Goal: Transaction & Acquisition: Purchase product/service

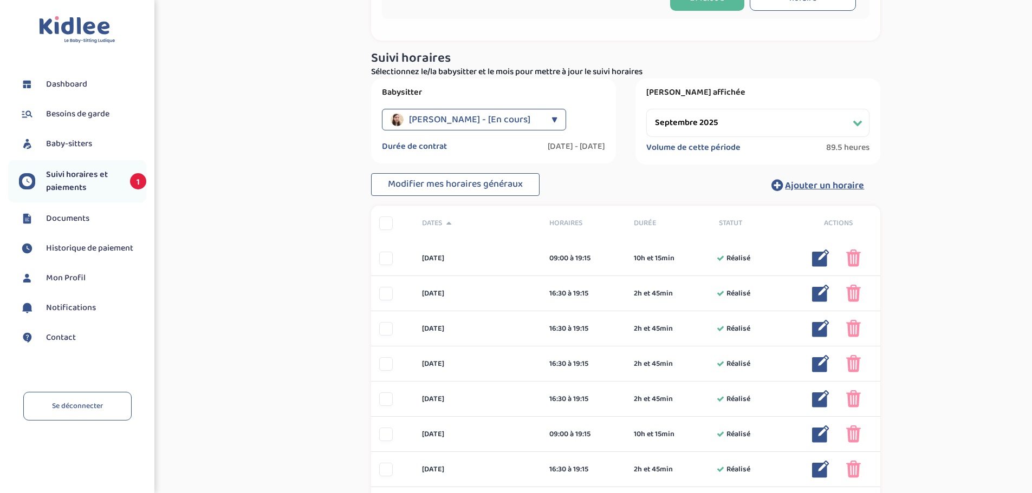
scroll to position [162, 0]
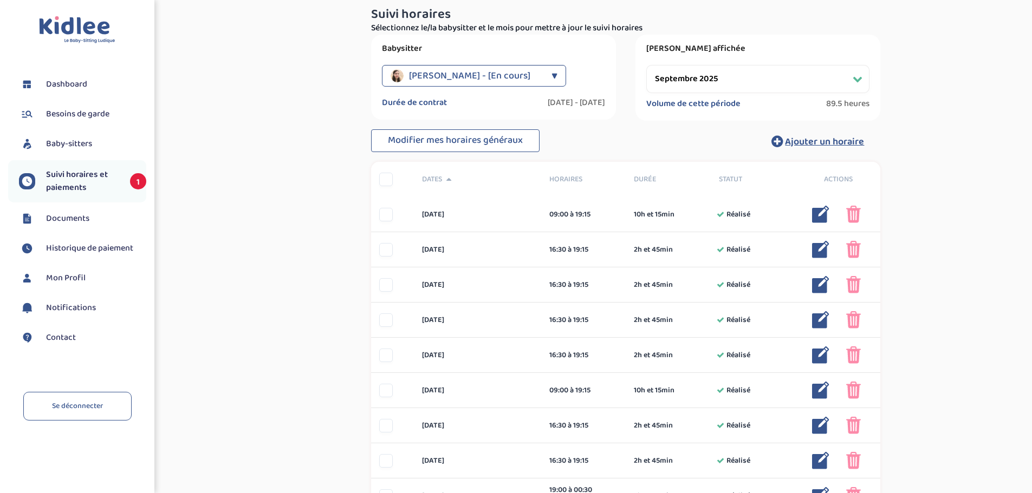
click at [783, 76] on select "Filtrer par mois septembre 2025 octobre 2025 novembre 2025 décembre 2025 janvie…" at bounding box center [757, 79] width 223 height 28
click at [646, 65] on select "Filtrer par mois septembre 2025 octobre 2025 novembre 2025 décembre 2025 janvie…" at bounding box center [757, 79] width 223 height 28
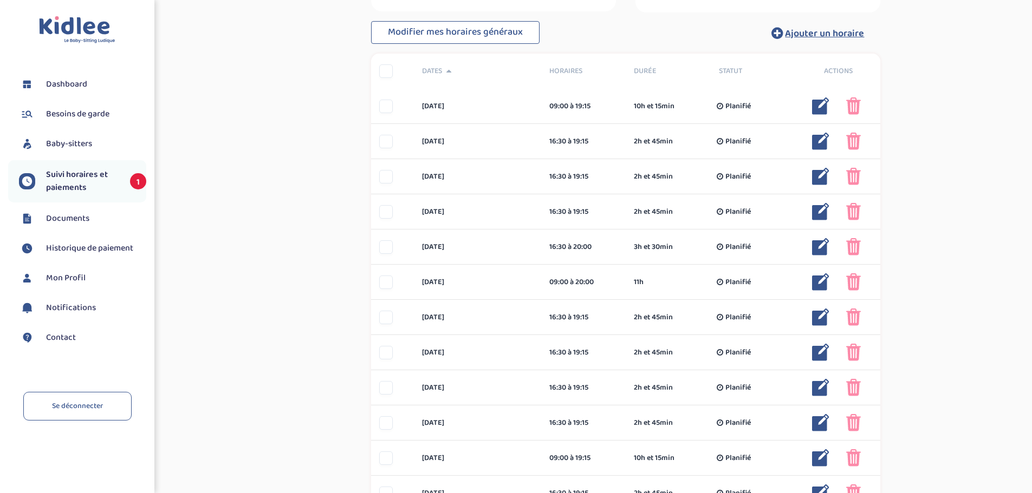
scroll to position [0, 0]
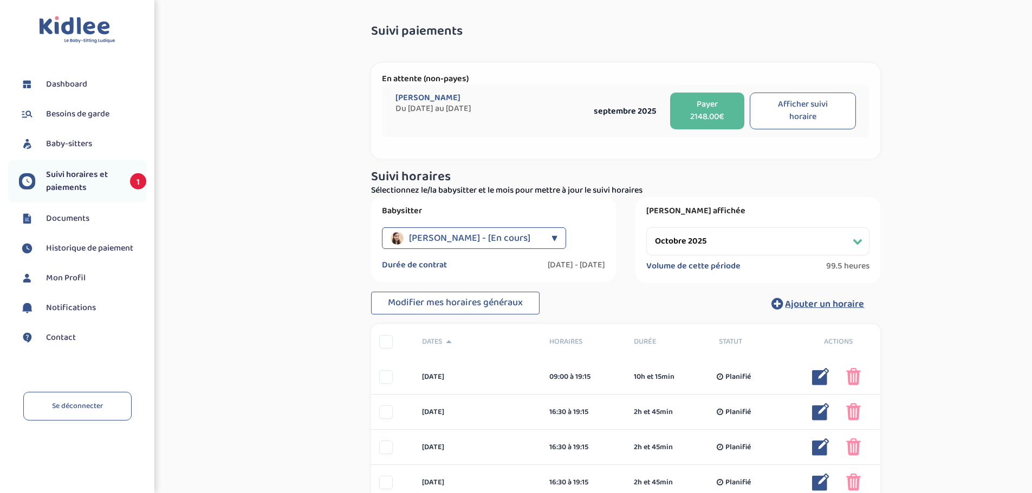
click at [727, 237] on select "Filtrer par mois septembre 2025 octobre 2025 novembre 2025 décembre 2025 janvie…" at bounding box center [757, 241] width 223 height 28
click at [646, 227] on select "Filtrer par mois septembre 2025 octobre 2025 novembre 2025 décembre 2025 janvie…" at bounding box center [757, 241] width 223 height 28
click at [780, 251] on select "Filtrer par mois septembre 2025 octobre 2025 novembre 2025 décembre 2025 janvie…" at bounding box center [757, 241] width 223 height 28
select select "septembre 2025"
click at [646, 227] on select "Filtrer par mois septembre 2025 octobre 2025 novembre 2025 décembre 2025 janvie…" at bounding box center [757, 241] width 223 height 28
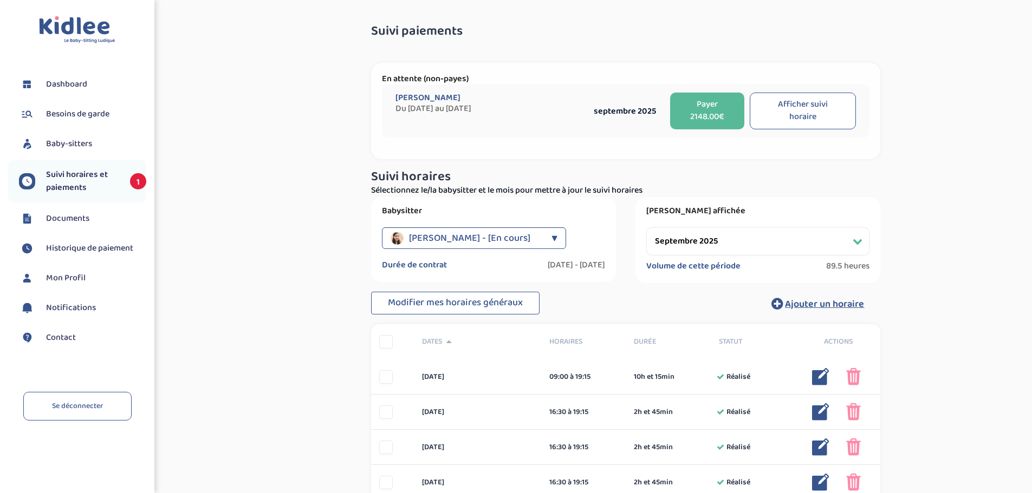
click at [707, 113] on button "Payer 2148.00€" at bounding box center [707, 111] width 74 height 37
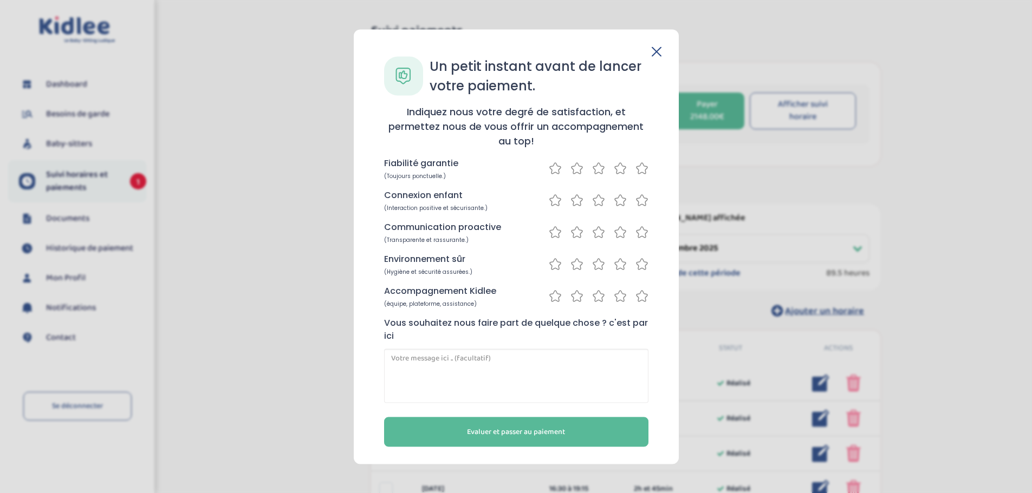
click at [428, 157] on p "Fiabilité garantie" at bounding box center [421, 162] width 74 height 13
drag, startPoint x: 442, startPoint y: 158, endPoint x: 475, endPoint y: 171, distance: 36.0
click at [475, 171] on div "Fiabilité garantie (Toujours ponctuelle.)" at bounding box center [516, 167] width 264 height 23
click at [623, 168] on icon at bounding box center [619, 168] width 13 height 14
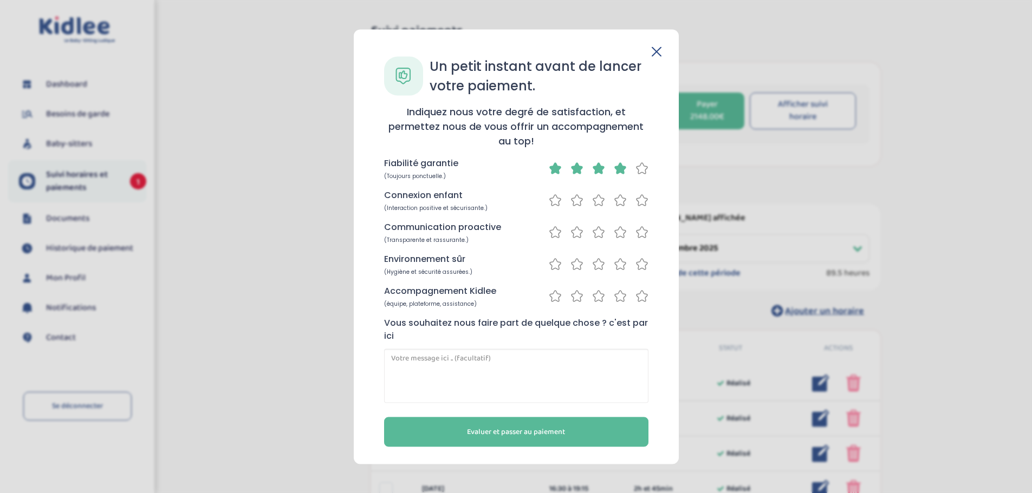
click at [616, 199] on icon at bounding box center [619, 200] width 13 height 14
click at [617, 223] on div "Communication proactive (Transparente et rassurante.)" at bounding box center [516, 231] width 264 height 23
click at [617, 230] on icon at bounding box center [619, 232] width 13 height 14
click at [617, 263] on icon at bounding box center [619, 264] width 13 height 14
click at [640, 199] on icon at bounding box center [641, 200] width 13 height 14
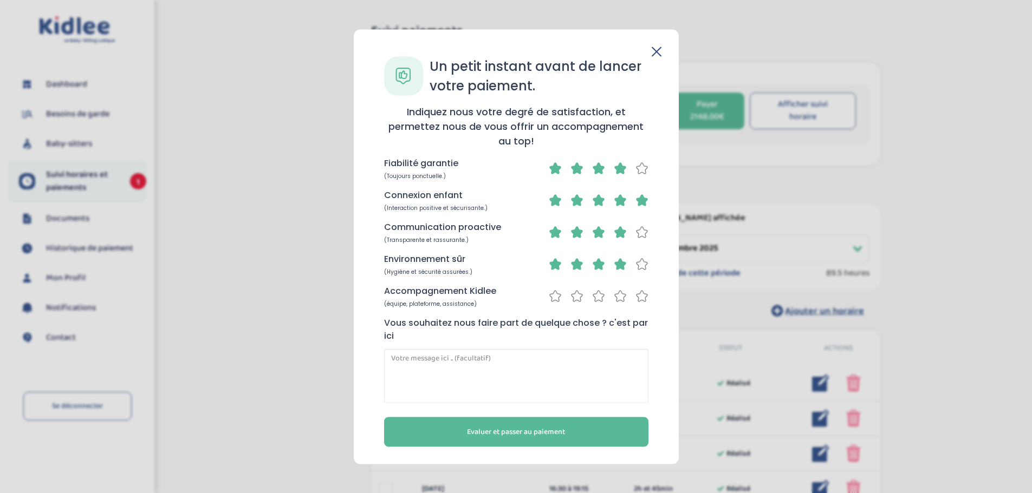
click at [615, 208] on div "Connexion enfant (Interaction positive et sécurisante.)" at bounding box center [516, 199] width 264 height 23
click at [617, 204] on icon at bounding box center [620, 200] width 11 height 11
click at [641, 232] on icon at bounding box center [641, 232] width 13 height 14
click at [615, 292] on icon at bounding box center [619, 296] width 13 height 14
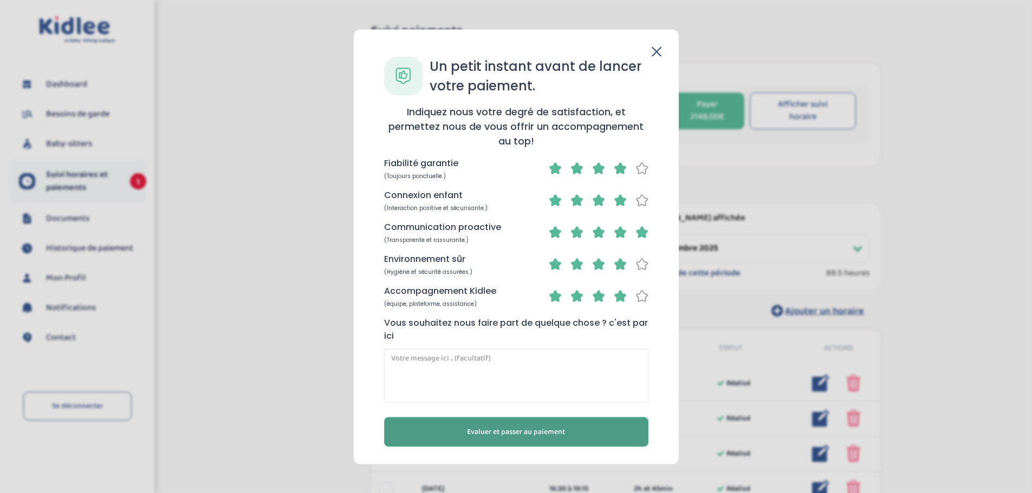
click at [578, 437] on button "Evaluer et passer au paiement" at bounding box center [516, 432] width 264 height 30
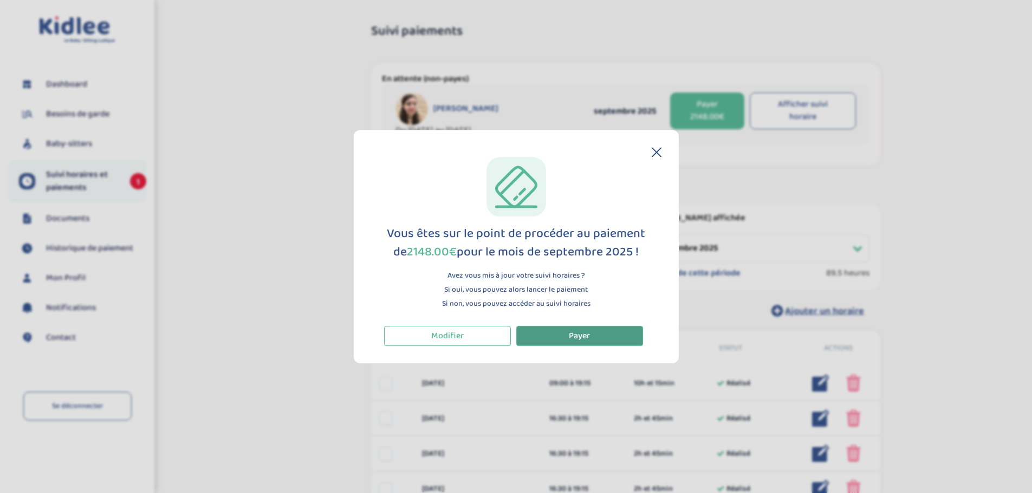
click at [580, 336] on span "Payer" at bounding box center [579, 336] width 21 height 14
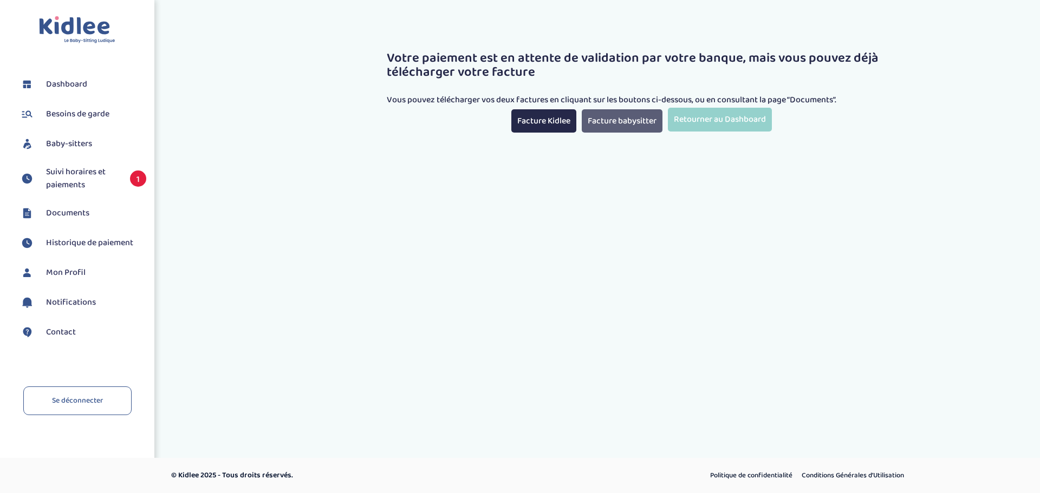
click at [642, 122] on link "Facture babysitter" at bounding box center [622, 120] width 81 height 23
click at [547, 121] on link "Facture Kidlee" at bounding box center [543, 120] width 65 height 23
drag, startPoint x: 242, startPoint y: 112, endPoint x: 229, endPoint y: 113, distance: 13.1
click at [242, 112] on div "Votre paiement est en attente de validation par votre banque, mais vous pouvez …" at bounding box center [640, 78] width 813 height 125
click at [721, 226] on div "Toggle navigation FAQ FERRON Morgane Dashboard Besoins de garde Baby-sitters Su…" at bounding box center [520, 189] width 1040 height 379
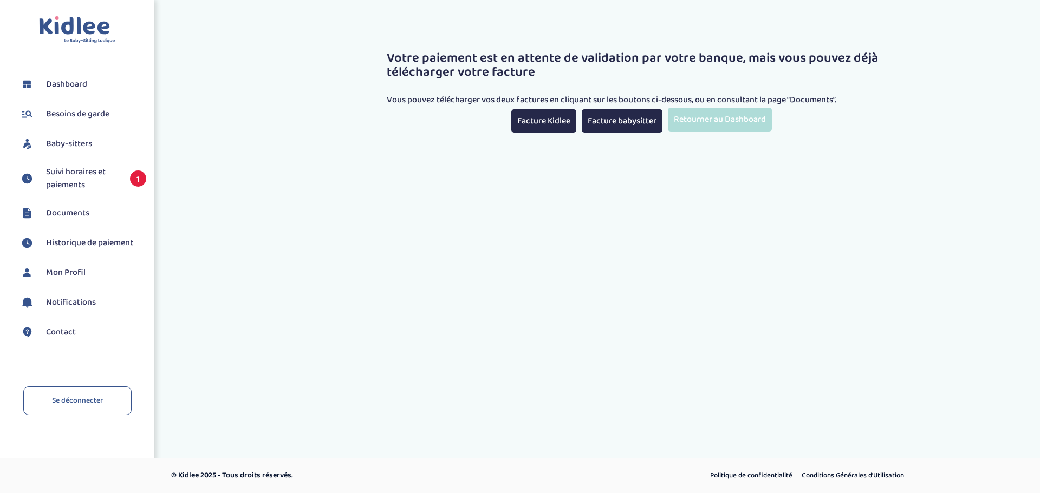
click at [730, 120] on link "Retourner au Dashboard" at bounding box center [720, 119] width 104 height 23
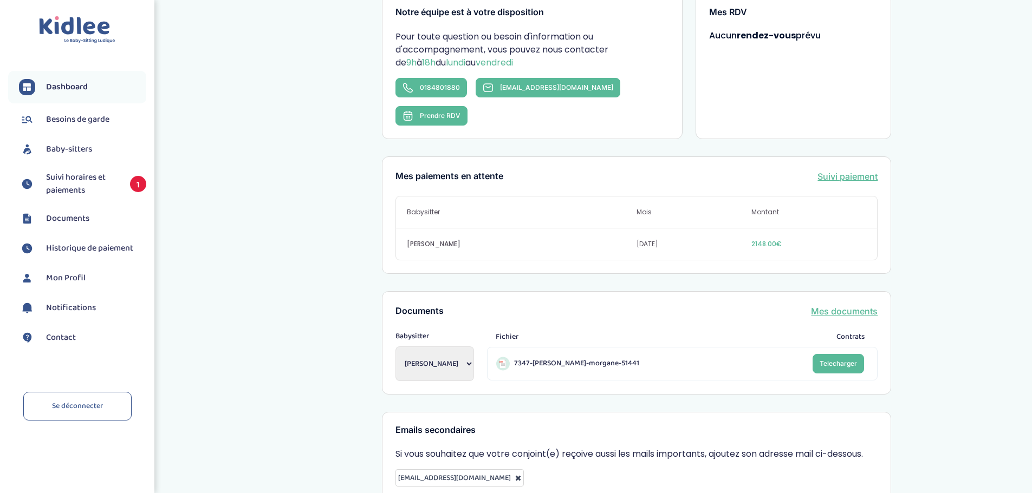
scroll to position [217, 0]
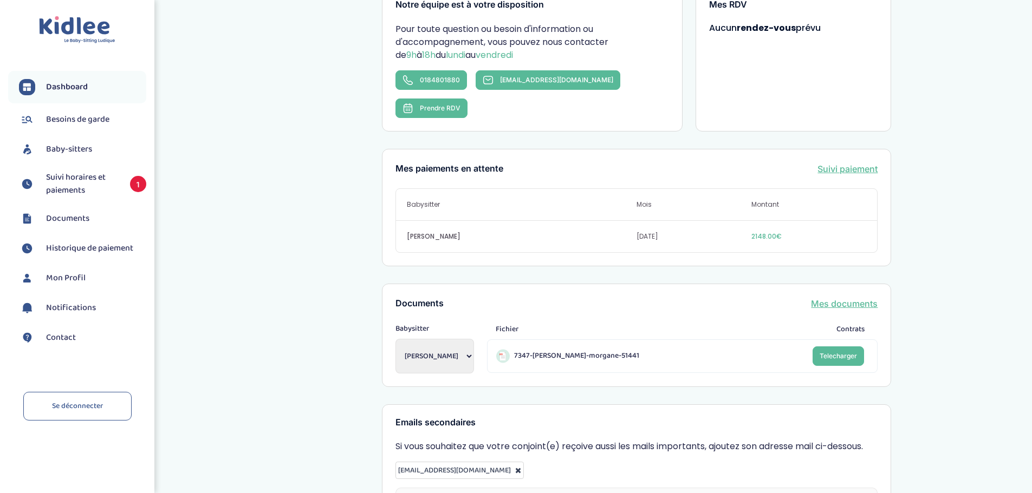
click at [76, 217] on span "Documents" at bounding box center [67, 218] width 43 height 13
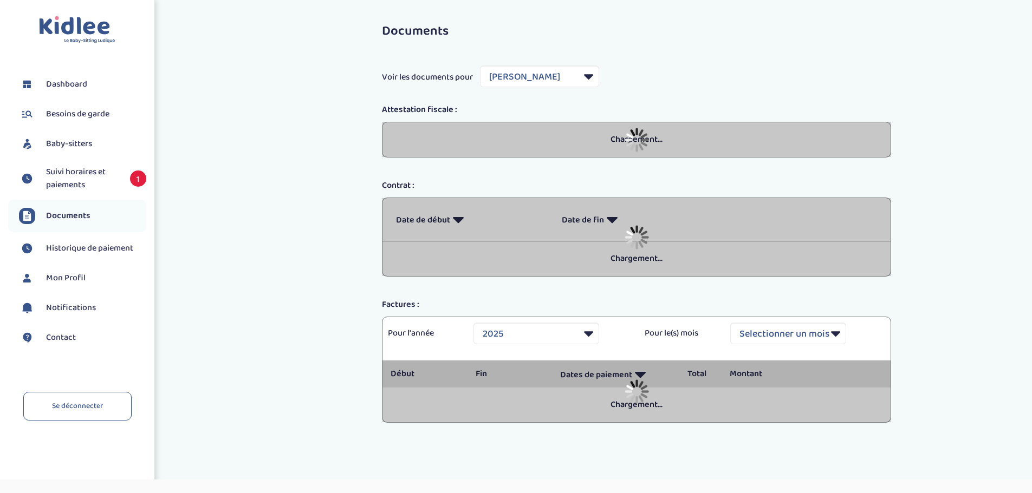
select select "29730"
select select "2025"
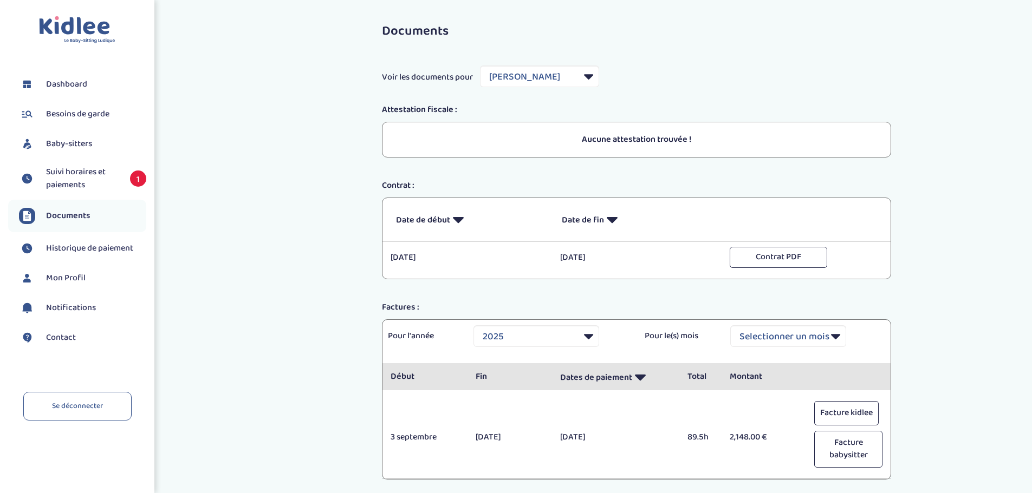
click at [65, 81] on span "Dashboard" at bounding box center [66, 84] width 41 height 13
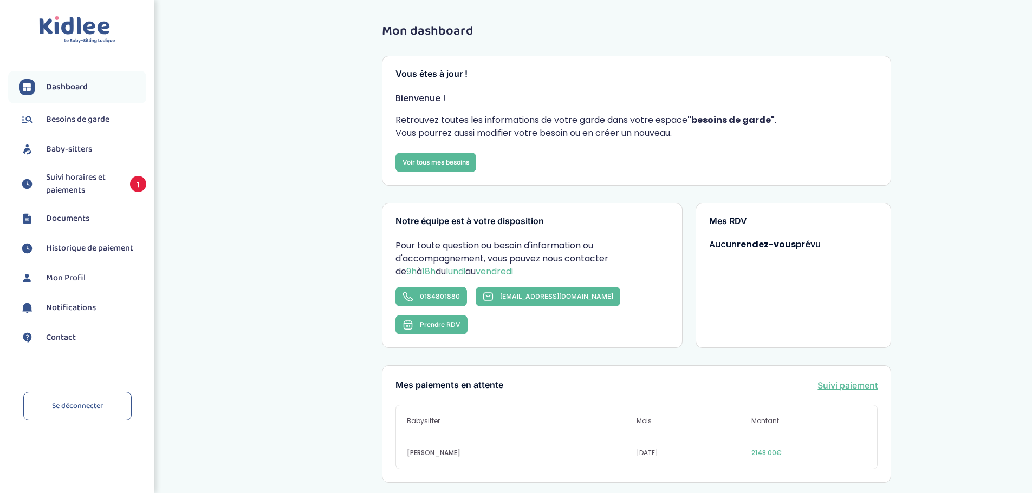
click at [74, 276] on span "Mon Profil" at bounding box center [66, 278] width 40 height 13
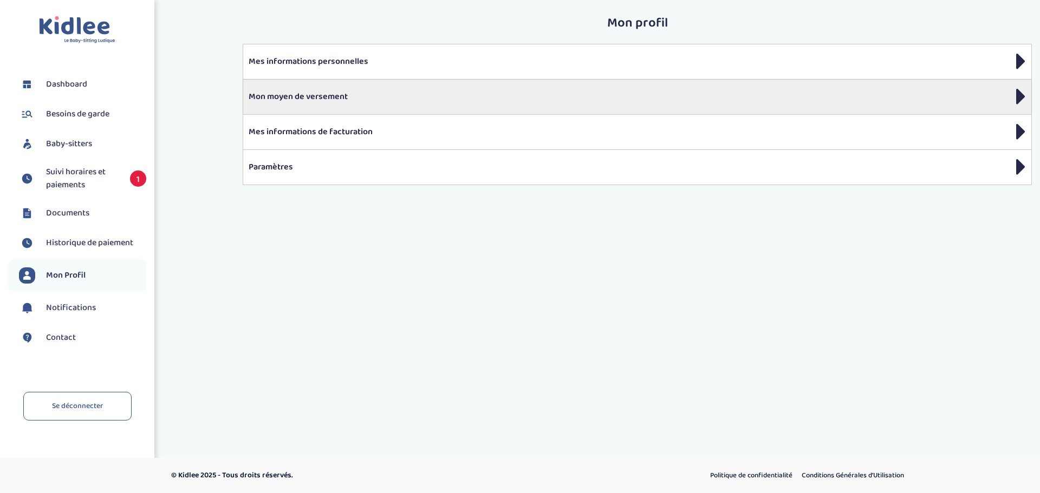
click at [343, 99] on p "Mon moyen de versement" at bounding box center [637, 96] width 777 height 13
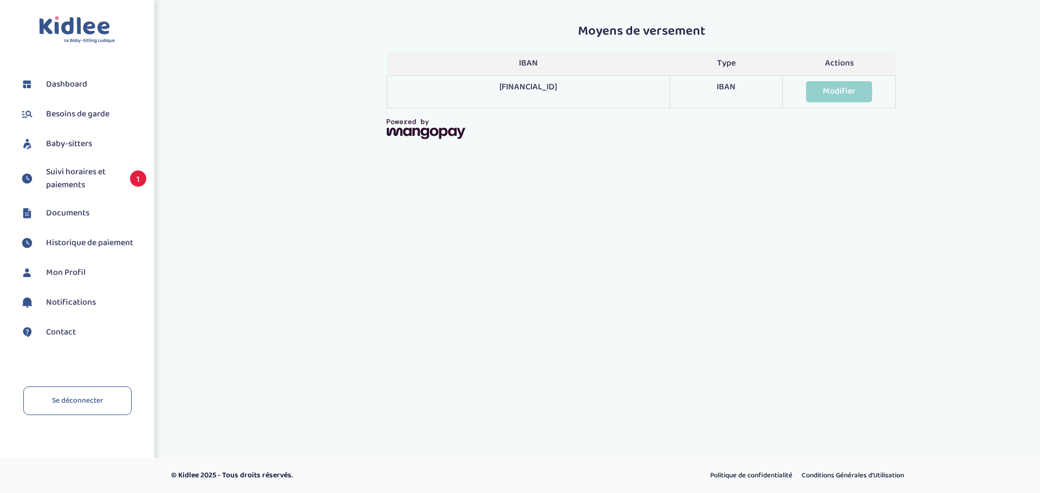
click at [727, 92] on td "IBAN" at bounding box center [725, 92] width 113 height 32
drag, startPoint x: 668, startPoint y: 83, endPoint x: 661, endPoint y: 84, distance: 7.1
click at [663, 84] on tr "[FINANCIAL_ID] IBAN Modifier" at bounding box center [641, 92] width 508 height 32
click at [81, 181] on span "Suivi horaires et paiements" at bounding box center [82, 179] width 73 height 26
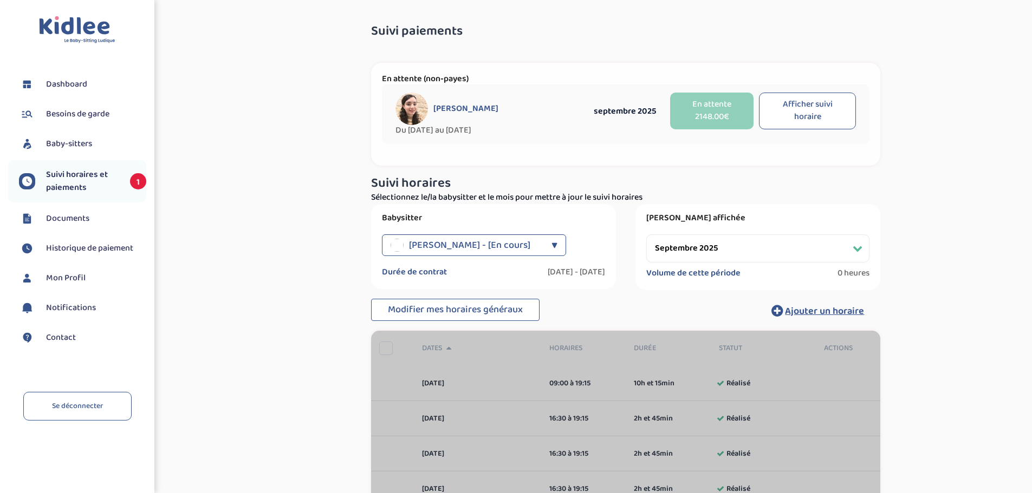
select select "septembre 2025"
